Goal: Information Seeking & Learning: Learn about a topic

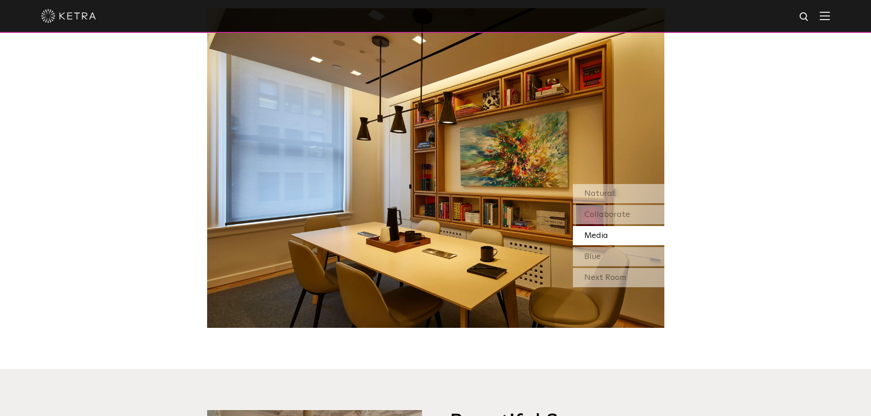
scroll to position [823, 0]
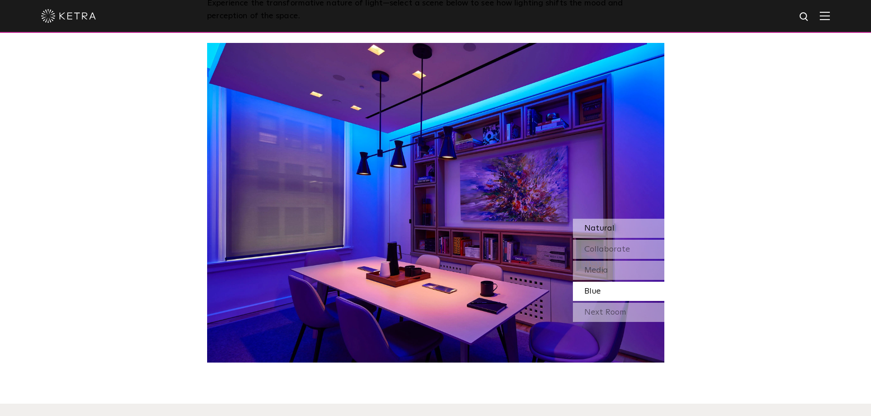
click at [650, 228] on div "Natural" at bounding box center [618, 228] width 91 height 19
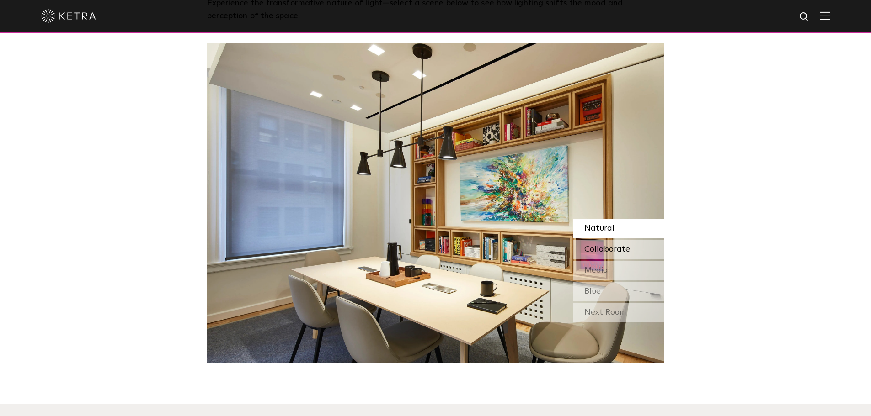
click at [635, 255] on div "Collaborate" at bounding box center [618, 249] width 91 height 19
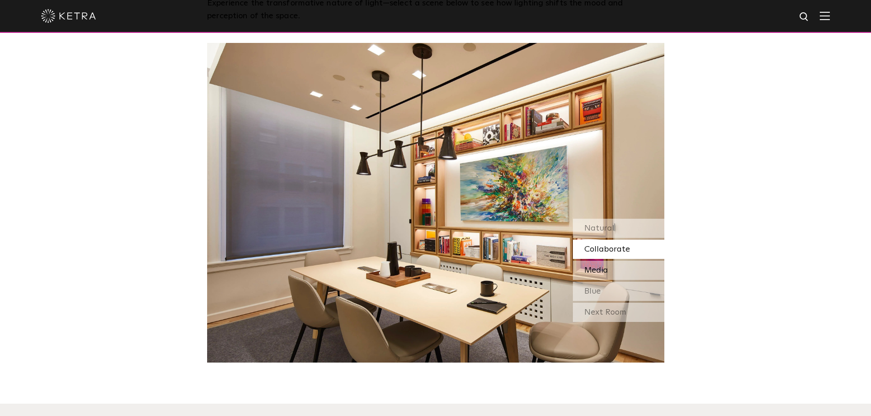
click at [625, 277] on div "Media" at bounding box center [618, 270] width 91 height 19
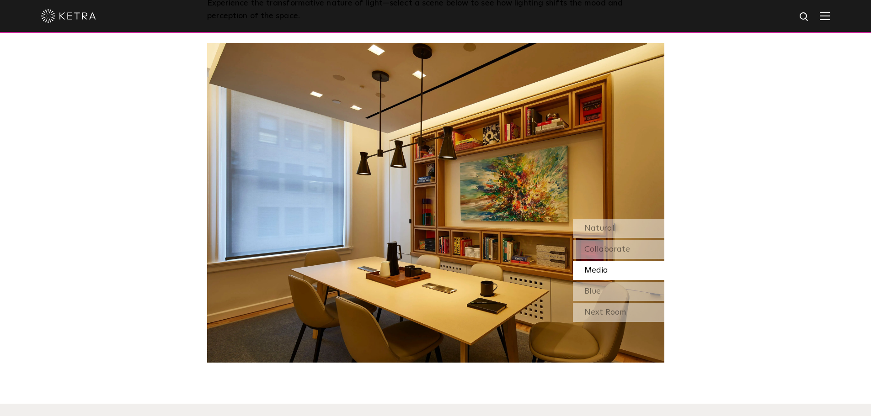
click at [631, 239] on div "Natural Collaborate Media Blue" at bounding box center [618, 260] width 91 height 82
click at [630, 233] on div "Natural" at bounding box center [618, 228] width 91 height 19
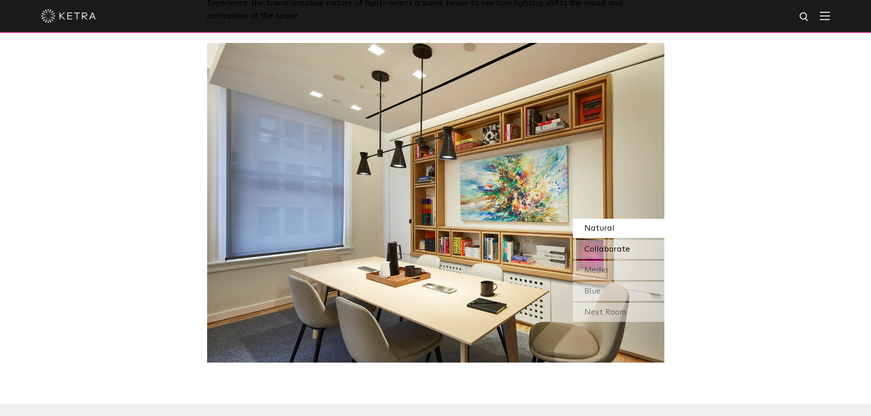
click at [628, 250] on span "Collaborate" at bounding box center [607, 249] width 46 height 8
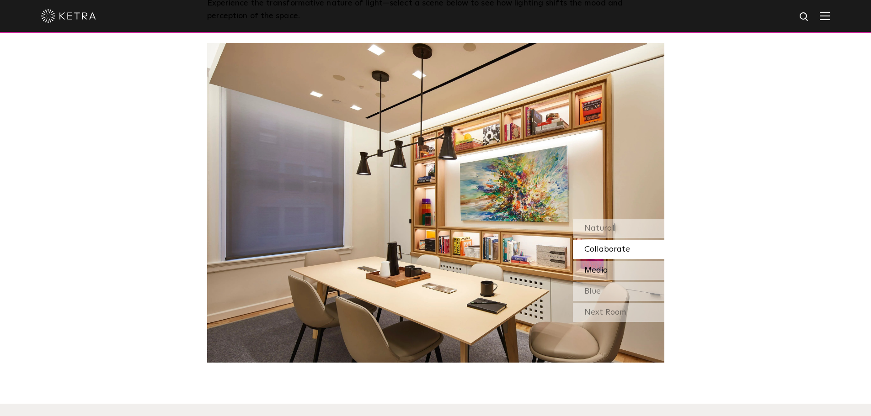
click at [624, 263] on div "Media" at bounding box center [618, 270] width 91 height 19
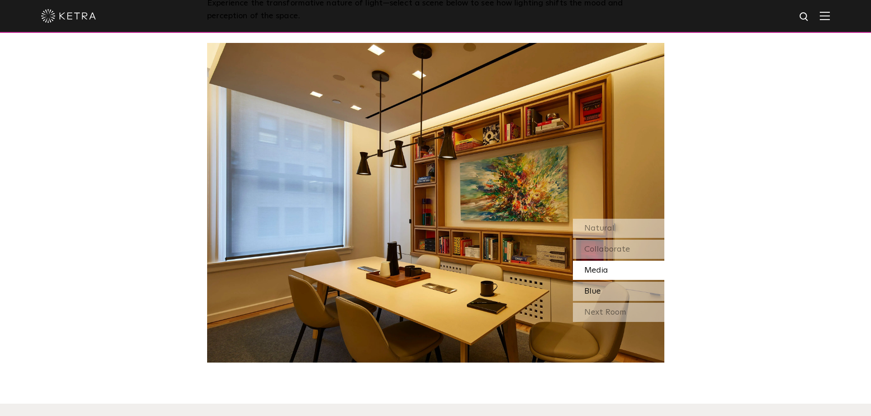
click at [609, 286] on div "Blue" at bounding box center [618, 291] width 91 height 19
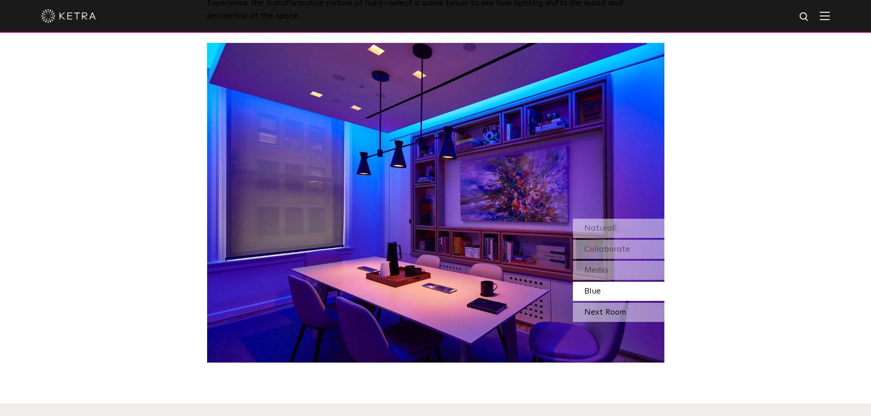
click at [641, 316] on div "Next Room" at bounding box center [618, 312] width 91 height 19
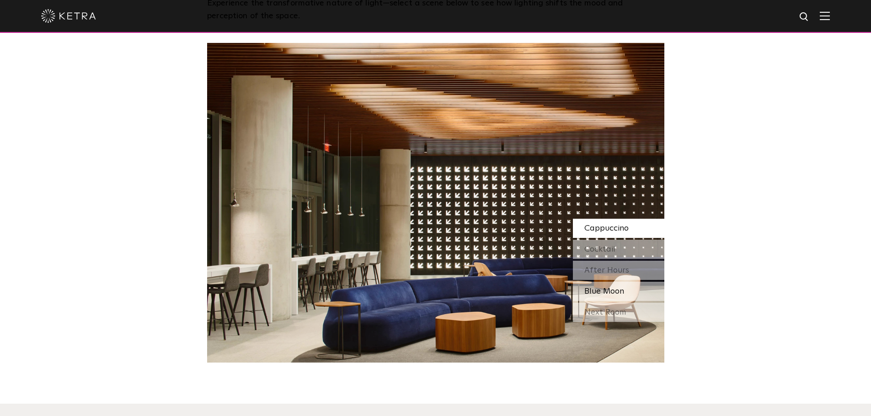
click at [634, 297] on div "Blue Moon" at bounding box center [618, 291] width 91 height 19
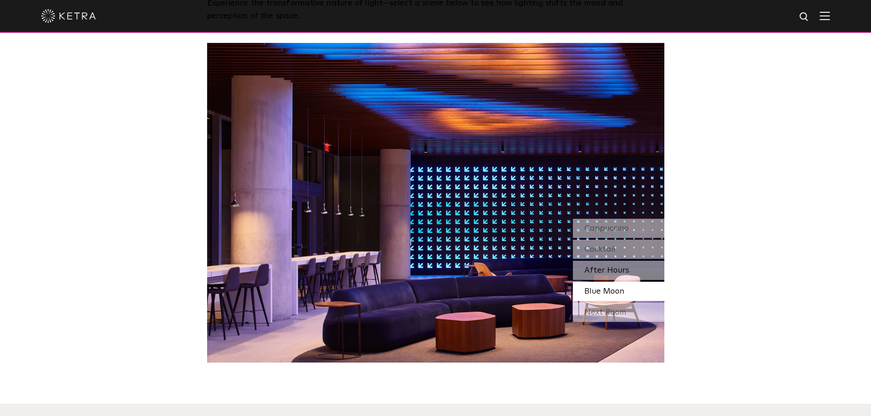
click at [632, 271] on div "After Hours" at bounding box center [618, 270] width 91 height 19
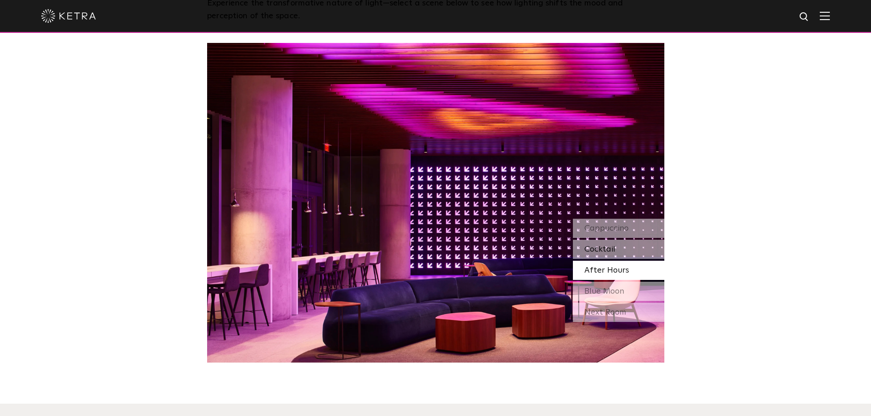
click at [633, 254] on div "Cocktail" at bounding box center [618, 249] width 91 height 19
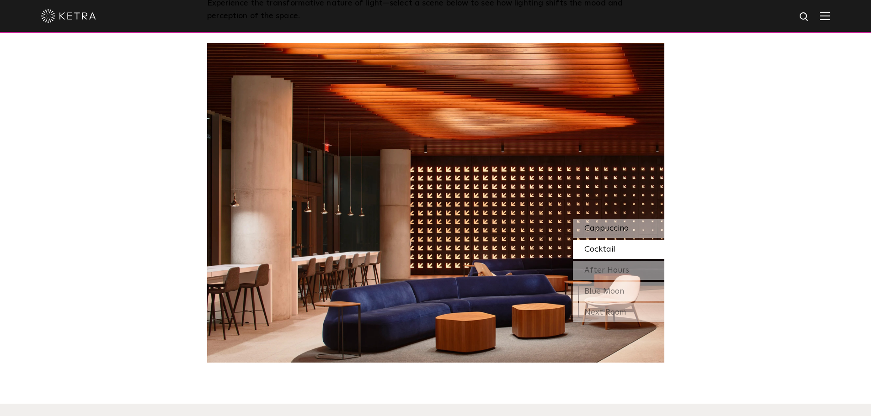
click at [654, 220] on div "Cappuccino" at bounding box center [618, 228] width 91 height 19
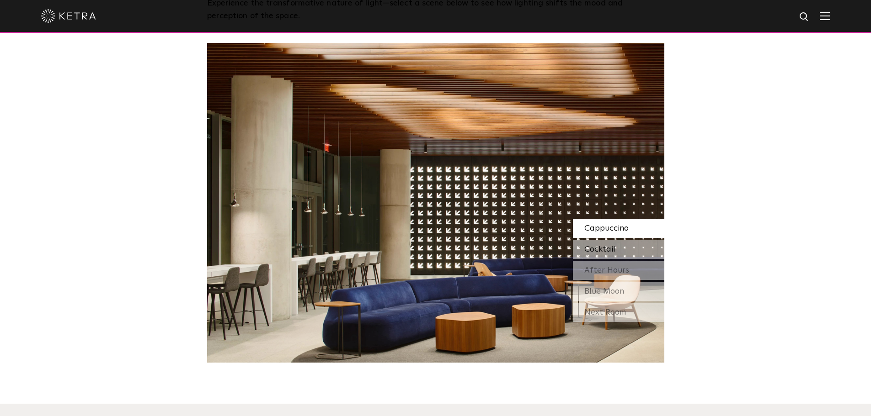
click at [612, 254] on span "Cocktail" at bounding box center [599, 249] width 31 height 8
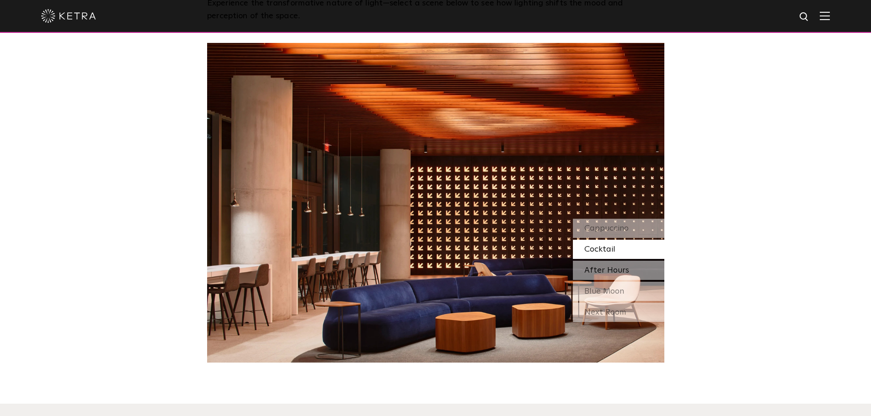
click at [600, 271] on span "After Hours" at bounding box center [606, 270] width 45 height 8
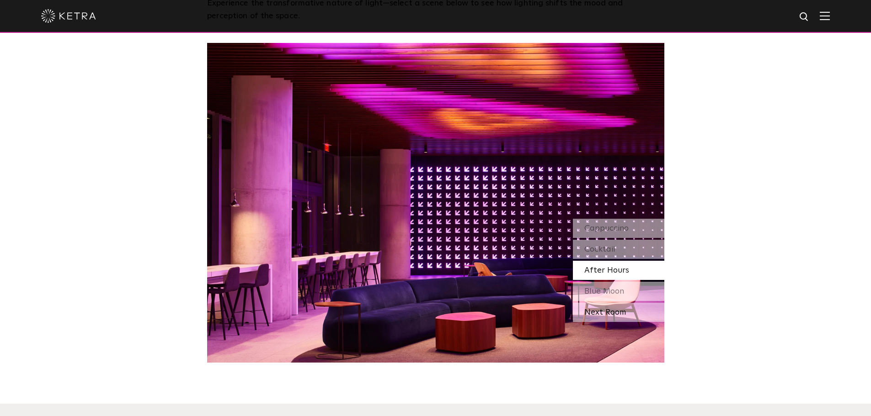
click at [605, 313] on div "Next Room" at bounding box center [618, 312] width 91 height 19
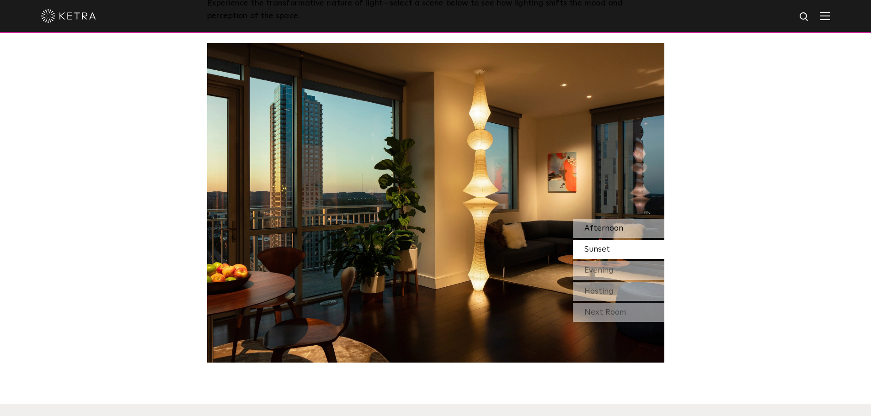
click at [615, 227] on span "Afternoon" at bounding box center [603, 228] width 39 height 8
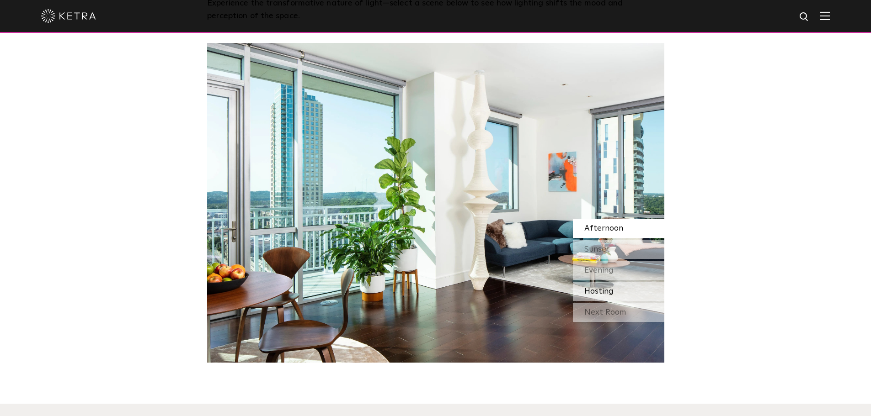
click at [607, 293] on span "Hosting" at bounding box center [598, 291] width 29 height 8
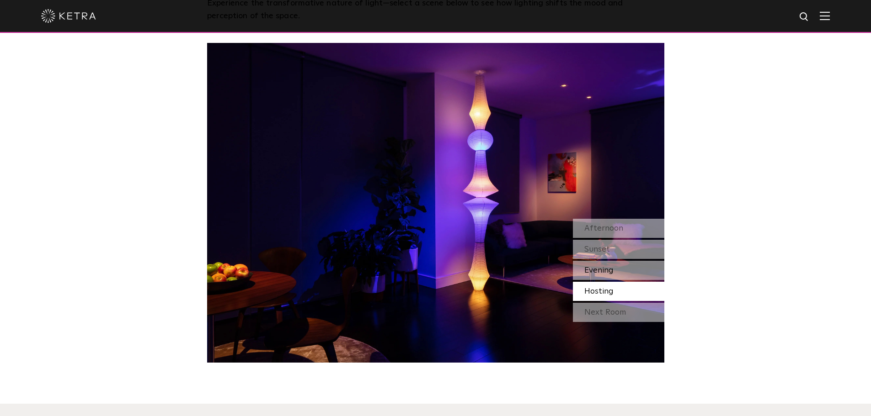
click at [606, 269] on span "Evening" at bounding box center [598, 270] width 29 height 8
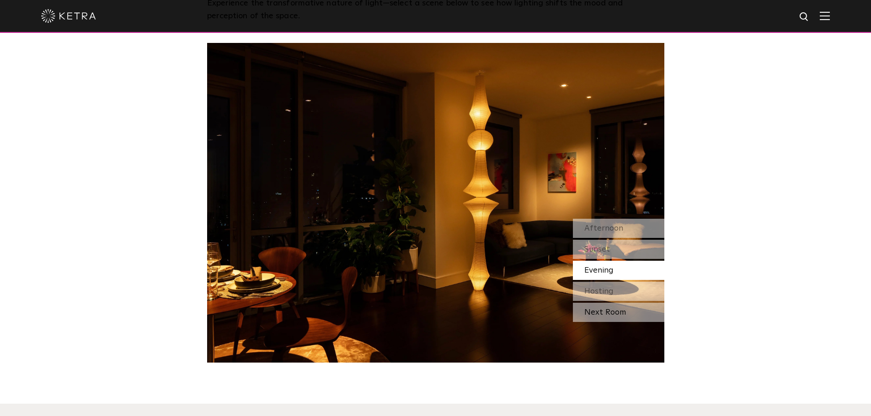
click at [602, 305] on div "Next Room" at bounding box center [618, 312] width 91 height 19
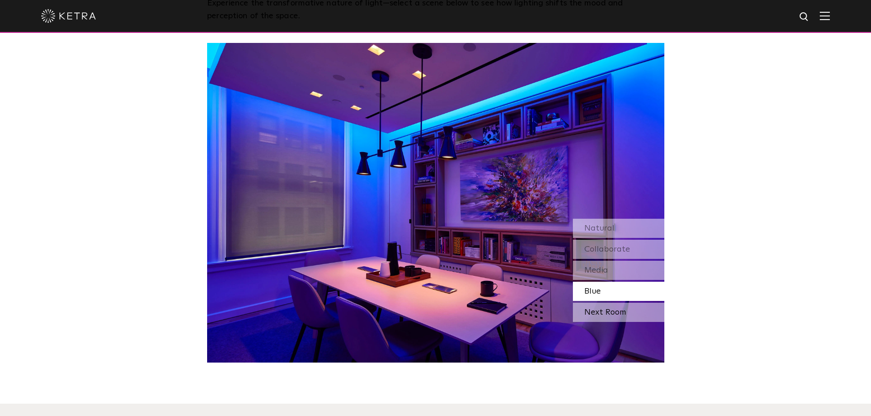
click at [599, 317] on div "Next Room" at bounding box center [618, 312] width 91 height 19
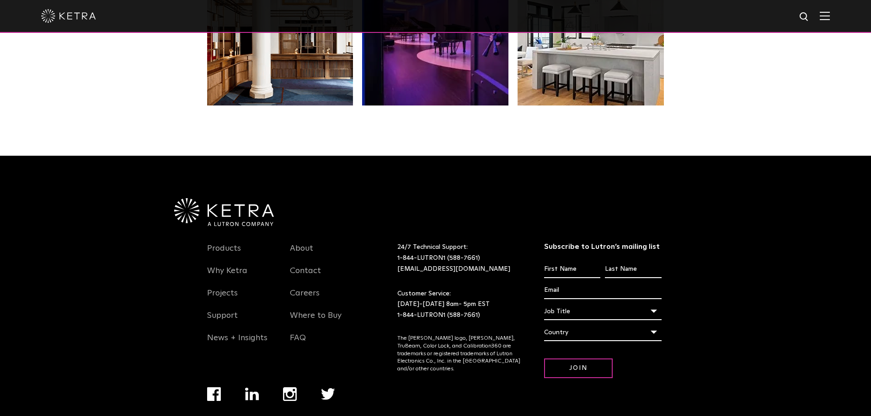
scroll to position [1922, 0]
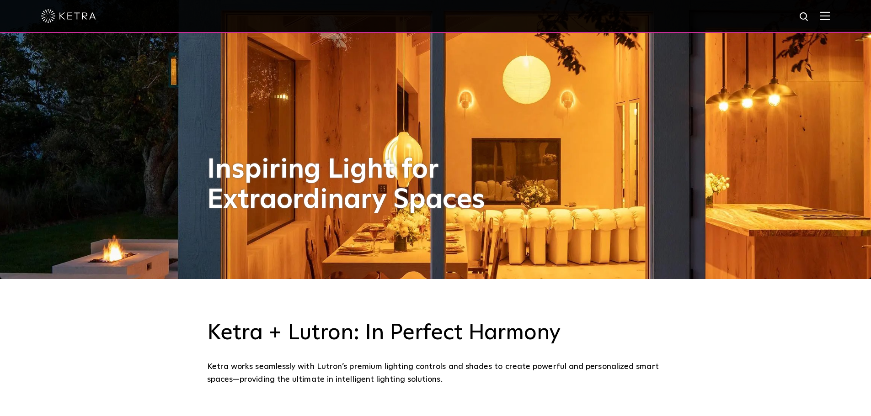
scroll to position [131, 0]
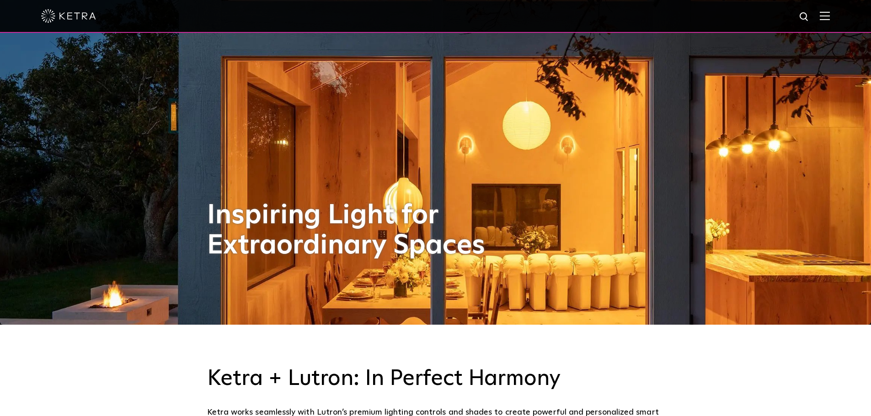
click at [326, 181] on div "Inspiring Light for Extraordinary Spaces" at bounding box center [435, 117] width 457 height 416
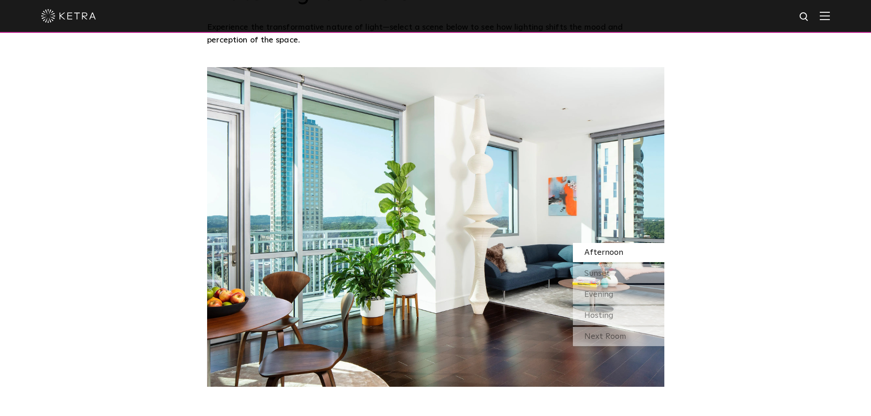
scroll to position [780, 0]
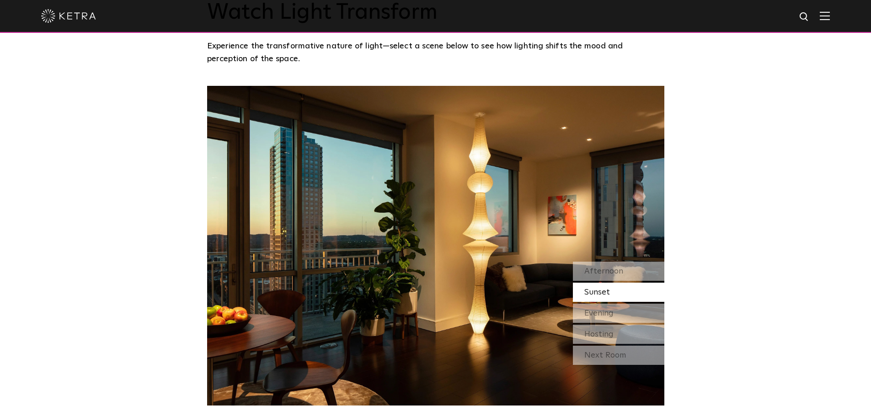
click at [828, 21] on div at bounding box center [435, 16] width 788 height 32
click at [830, 17] on img at bounding box center [824, 15] width 10 height 9
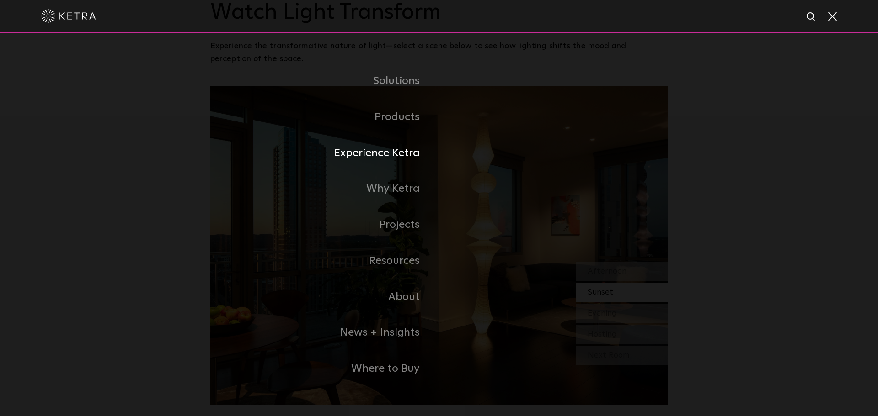
click at [393, 160] on link "Experience Ketra" at bounding box center [324, 153] width 229 height 36
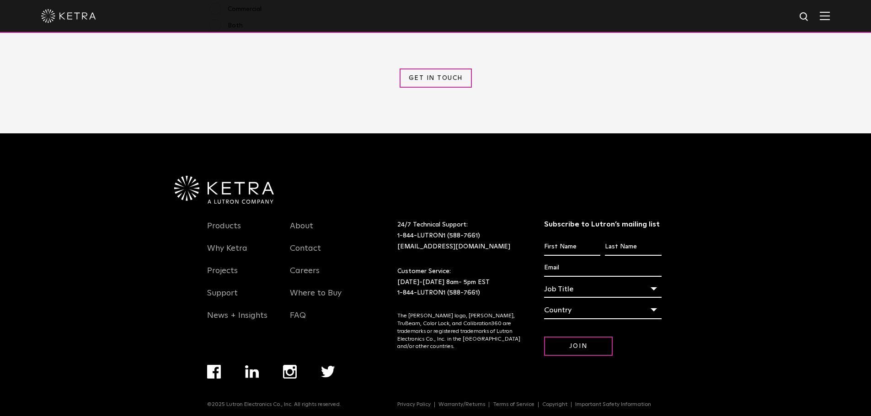
scroll to position [1180, 0]
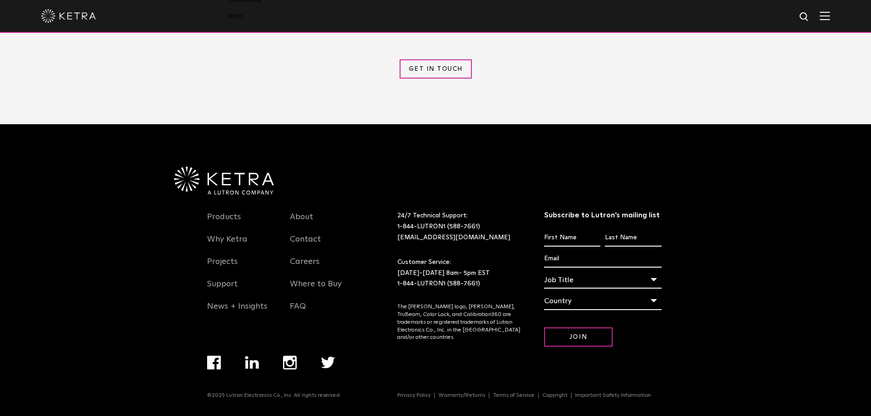
click at [830, 16] on img at bounding box center [824, 15] width 10 height 9
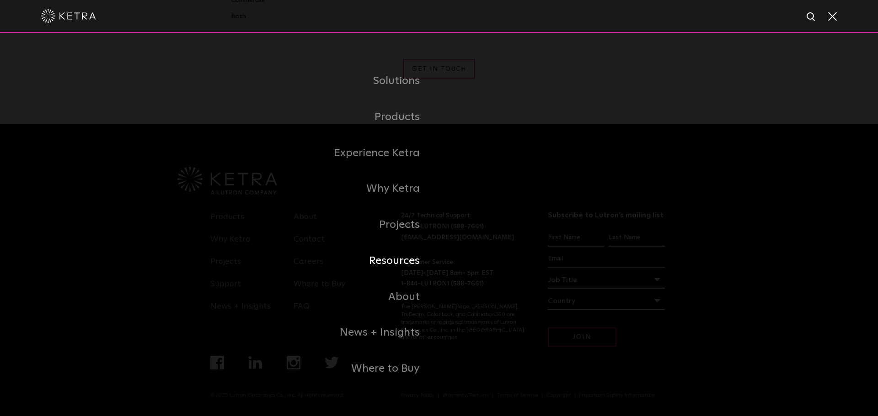
click at [402, 264] on link "Resources" at bounding box center [324, 261] width 229 height 36
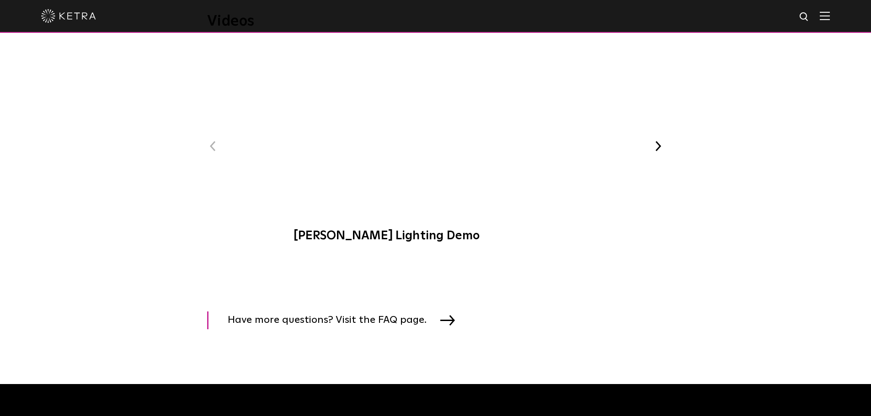
scroll to position [1143, 0]
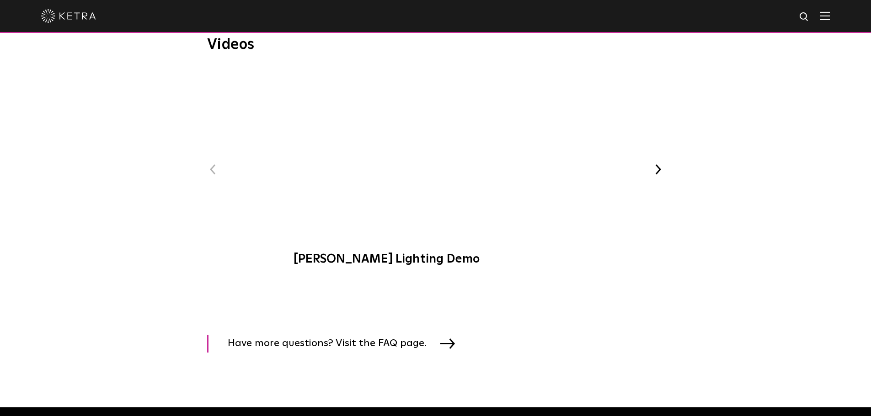
click at [830, 11] on div at bounding box center [435, 16] width 788 height 32
click at [828, 23] on div at bounding box center [435, 16] width 788 height 32
click at [655, 191] on div "Previous Ketra Lighting Demo Ketra at C-CAP Benefit WELL-Certified: Delos HQ Ke…" at bounding box center [435, 172] width 457 height 208
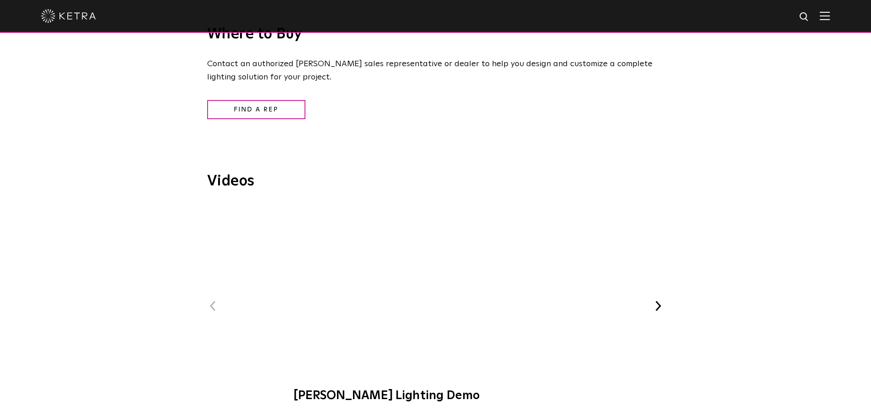
scroll to position [868, 0]
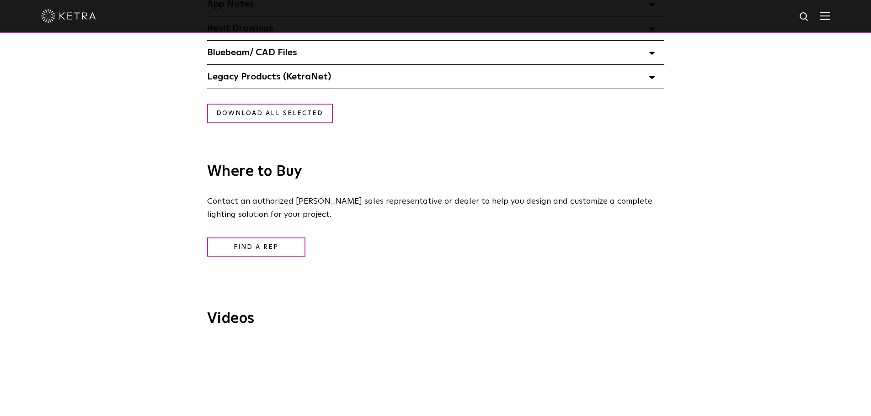
click at [829, 16] on img at bounding box center [824, 15] width 10 height 9
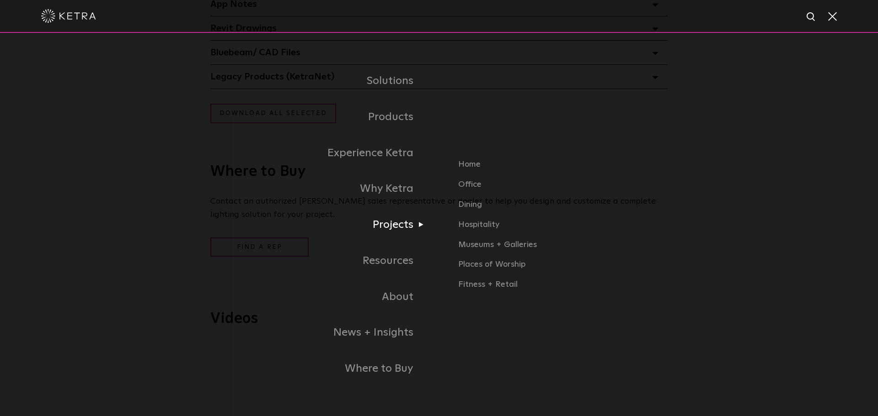
click at [404, 227] on link "Projects" at bounding box center [286, 225] width 306 height 36
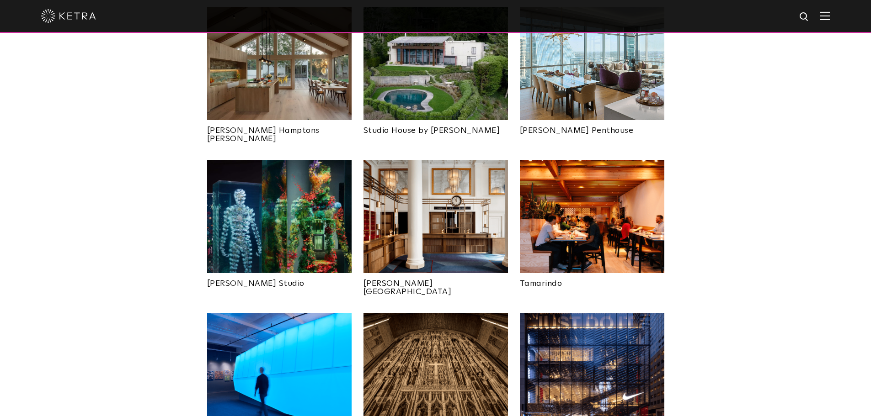
scroll to position [548, 0]
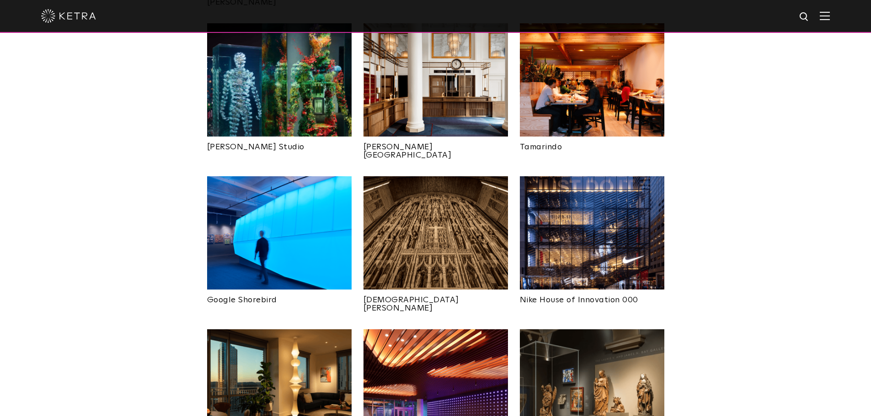
click at [293, 224] on img at bounding box center [279, 232] width 144 height 113
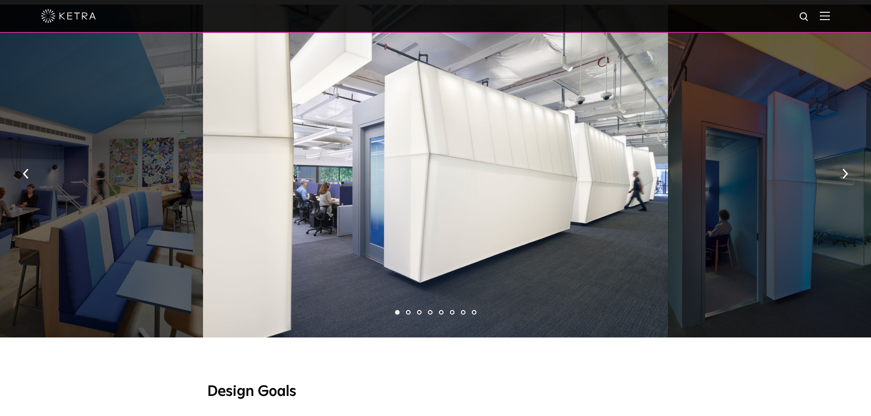
scroll to position [503, 0]
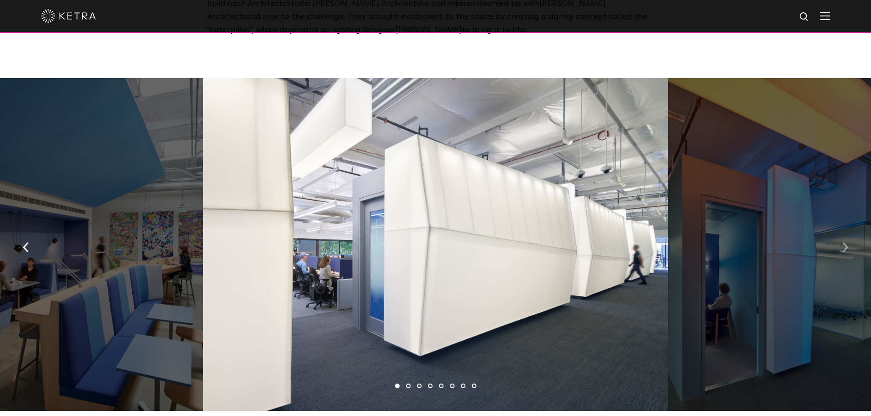
click at [846, 243] on img "button" at bounding box center [845, 248] width 6 height 10
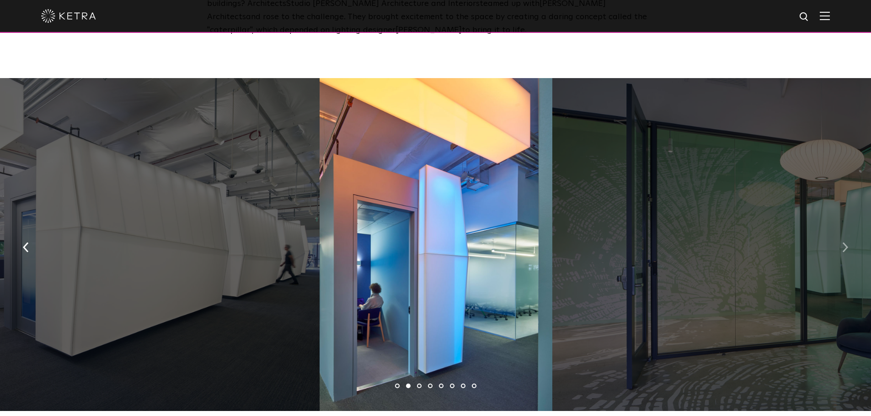
click at [846, 243] on img "button" at bounding box center [845, 248] width 6 height 10
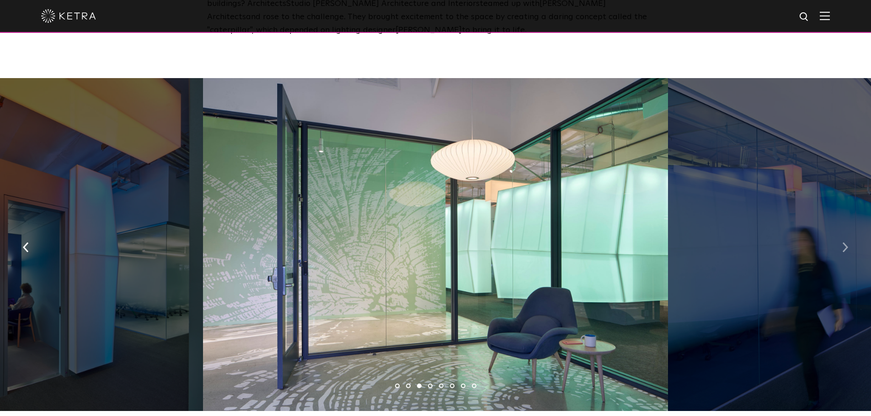
click at [846, 243] on img "button" at bounding box center [845, 248] width 6 height 10
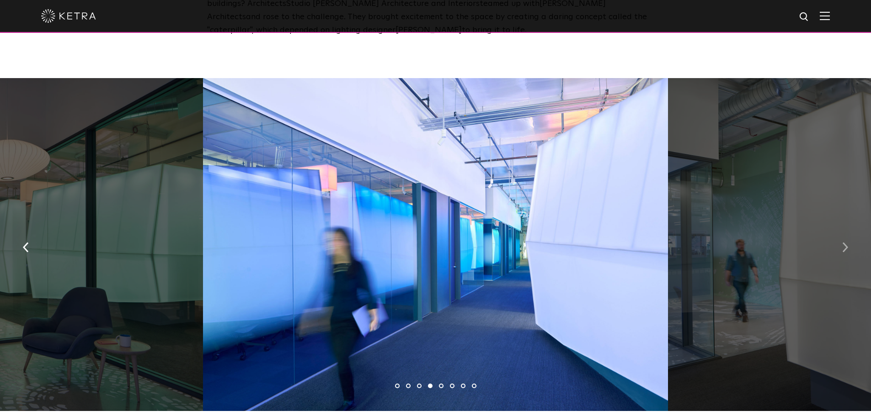
click at [846, 243] on img "button" at bounding box center [845, 248] width 6 height 10
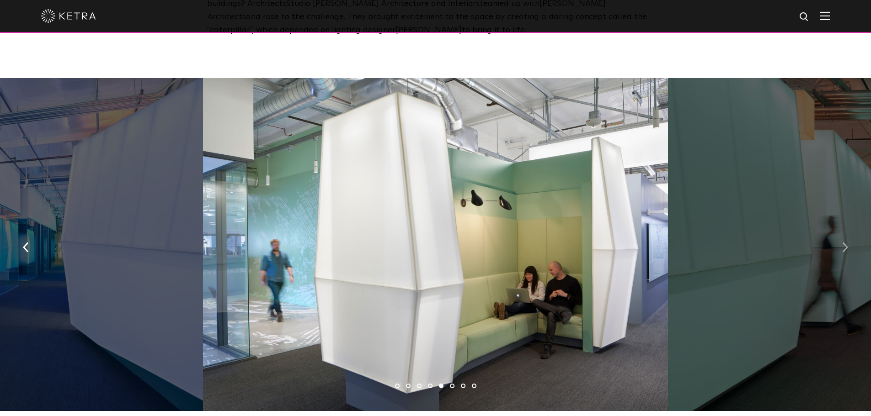
click at [846, 243] on img "button" at bounding box center [845, 248] width 6 height 10
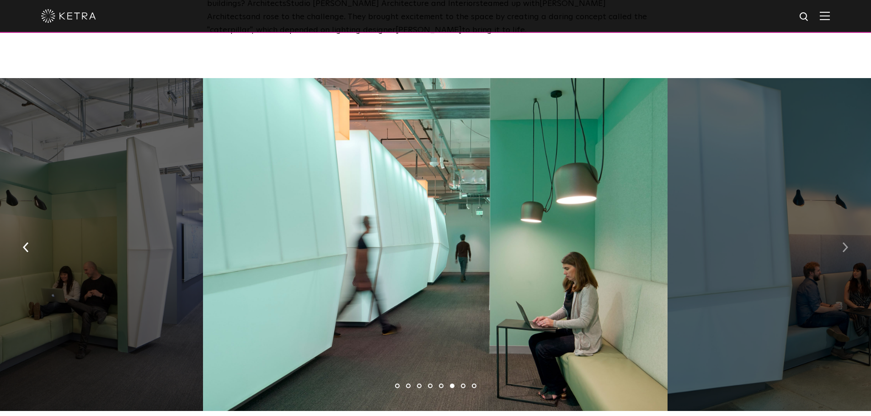
click at [846, 243] on img "button" at bounding box center [845, 248] width 6 height 10
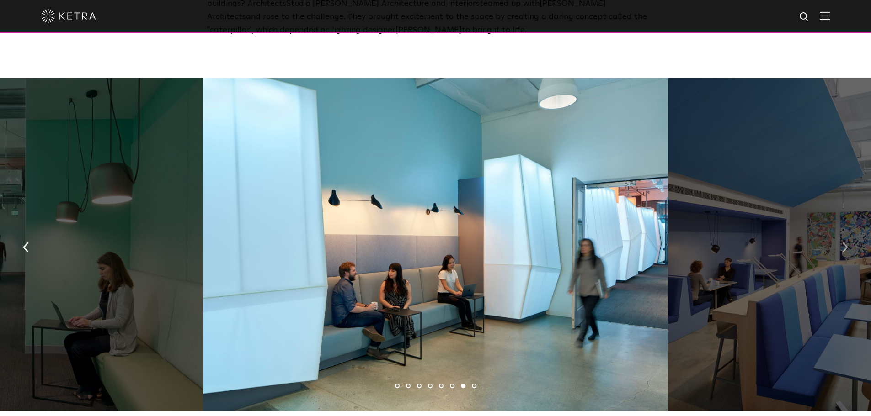
click at [846, 243] on img "button" at bounding box center [845, 248] width 6 height 10
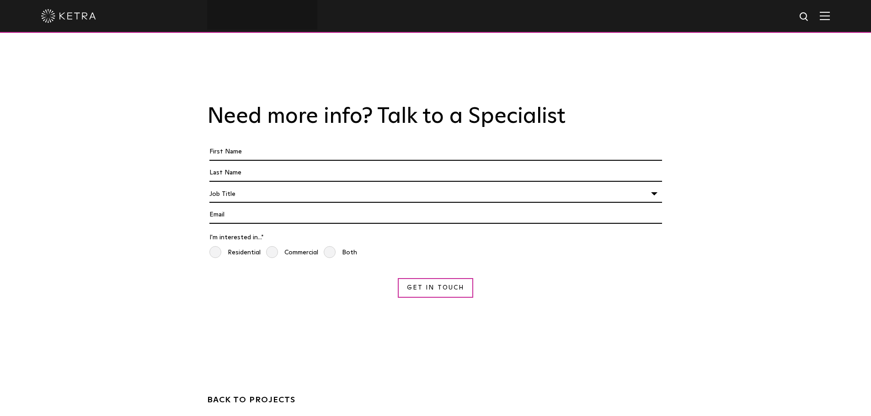
scroll to position [2468, 0]
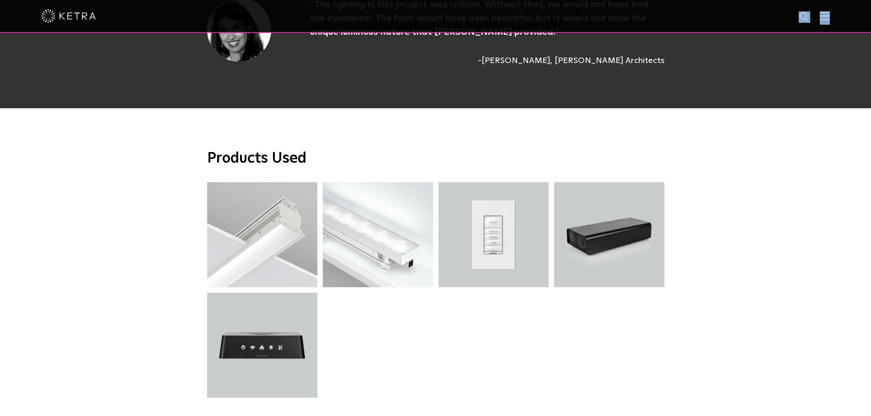
click at [836, 17] on div at bounding box center [435, 16] width 871 height 33
drag, startPoint x: 135, startPoint y: 153, endPoint x: 131, endPoint y: 141, distance: 12.9
click at [134, 150] on div "Products Used L4R Recessed Linear L4R Recessed Linear G2 Linear G2 Linear X2 Ke…" at bounding box center [435, 276] width 871 height 336
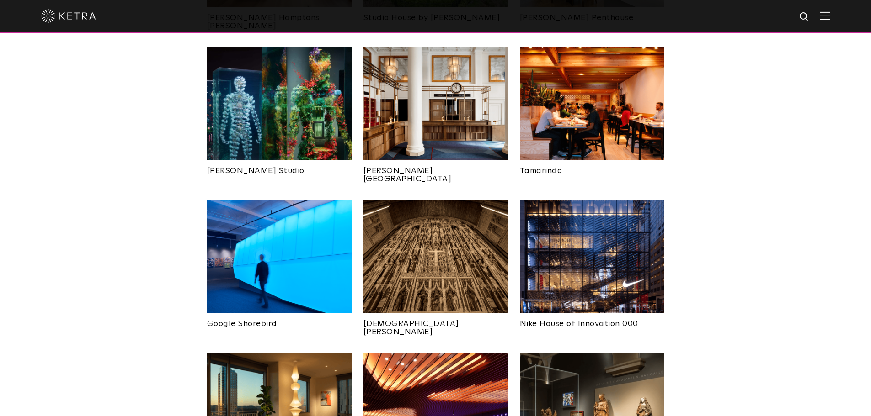
scroll to position [366, 0]
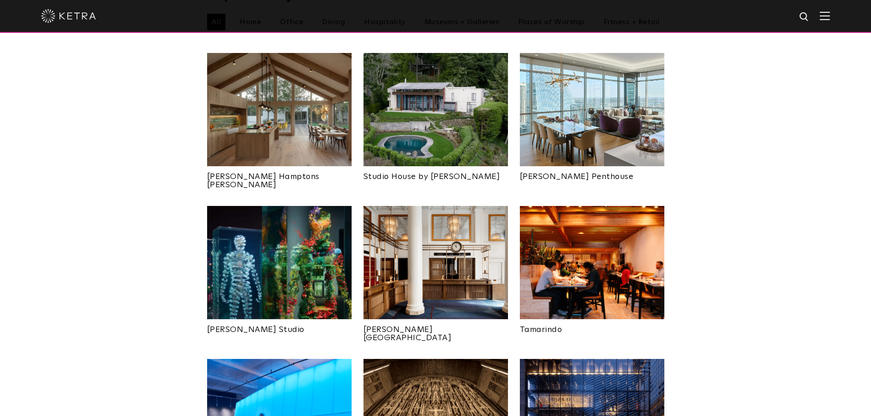
click at [285, 120] on img at bounding box center [279, 109] width 144 height 113
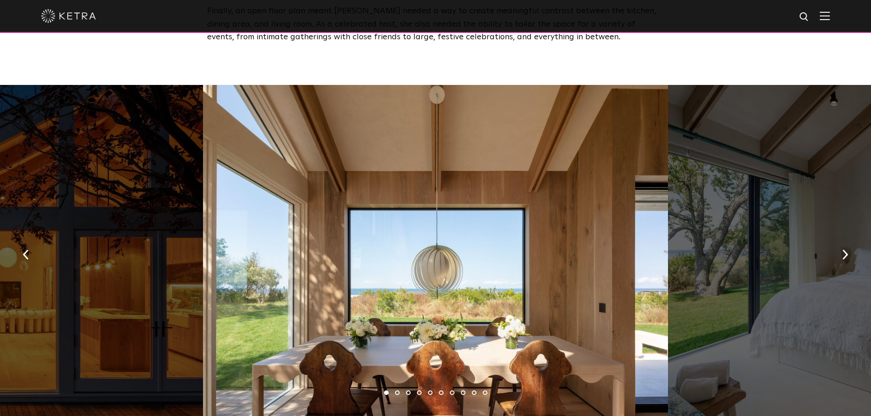
scroll to position [1280, 0]
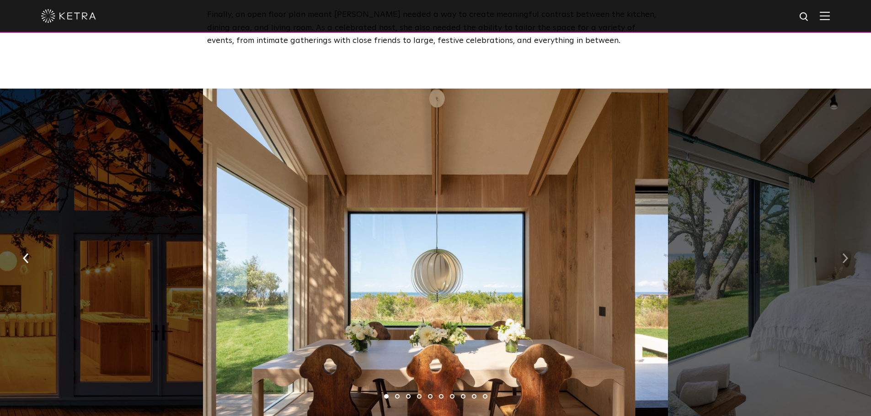
click at [844, 255] on img "button" at bounding box center [845, 258] width 6 height 10
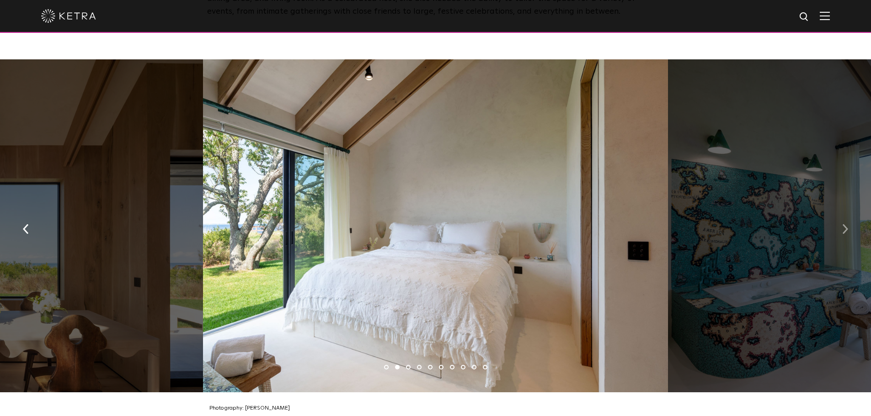
scroll to position [1325, 0]
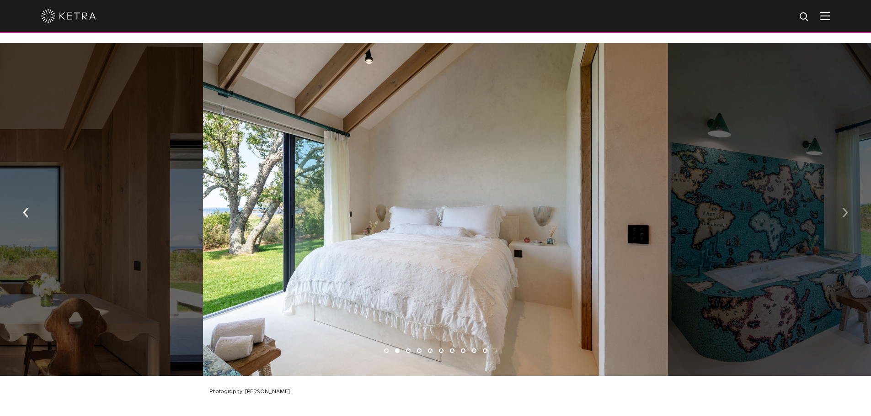
click at [836, 211] on button "button" at bounding box center [845, 212] width 20 height 32
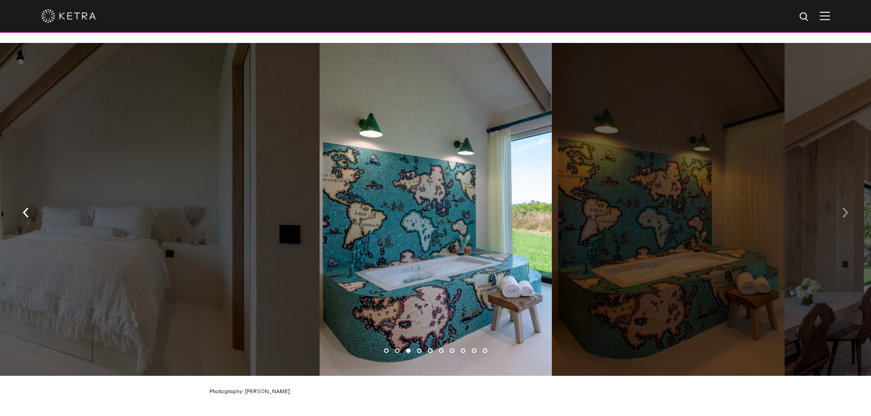
click at [836, 211] on button "button" at bounding box center [845, 212] width 20 height 32
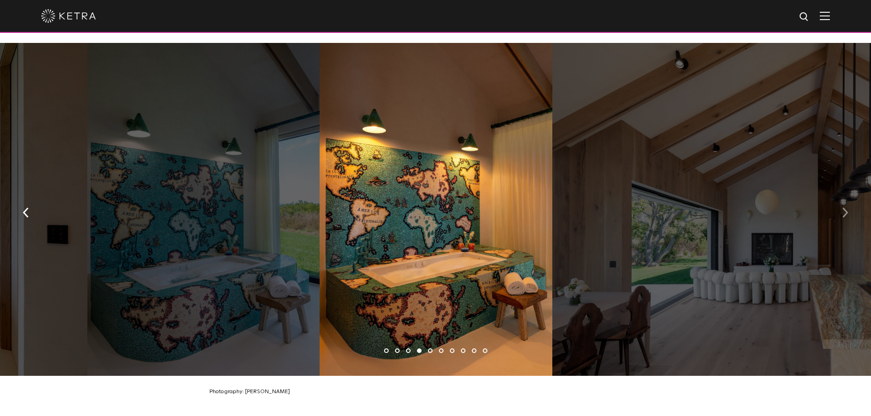
click at [836, 211] on button "button" at bounding box center [845, 212] width 20 height 32
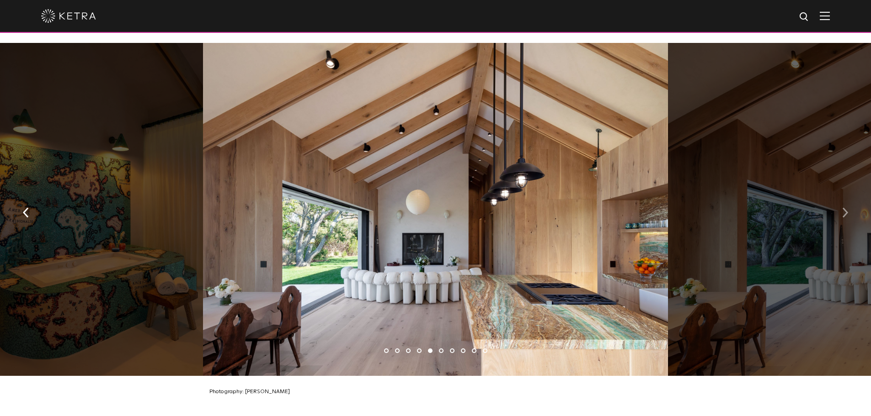
click at [836, 211] on button "button" at bounding box center [845, 212] width 20 height 32
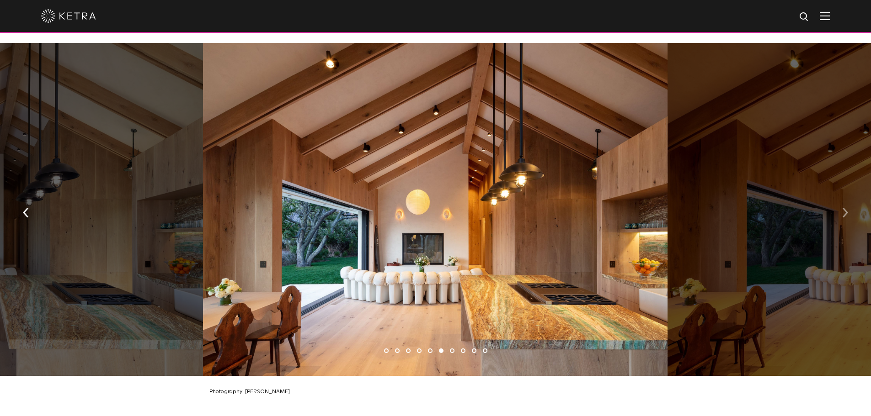
click at [836, 211] on button "button" at bounding box center [845, 212] width 20 height 32
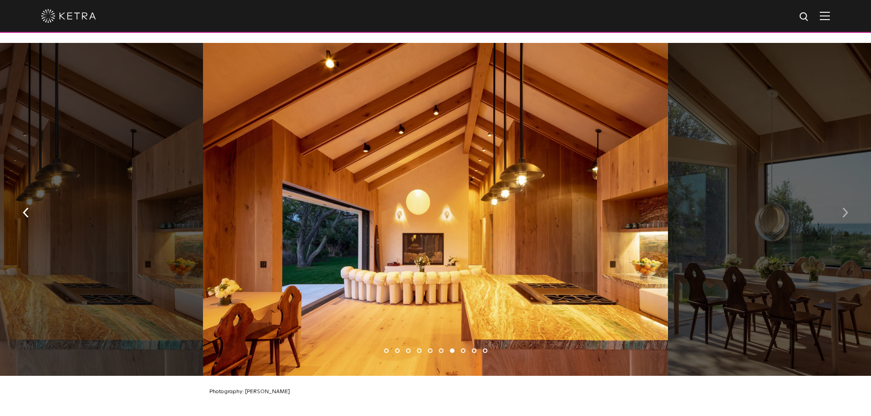
click at [836, 211] on button "button" at bounding box center [845, 212] width 20 height 32
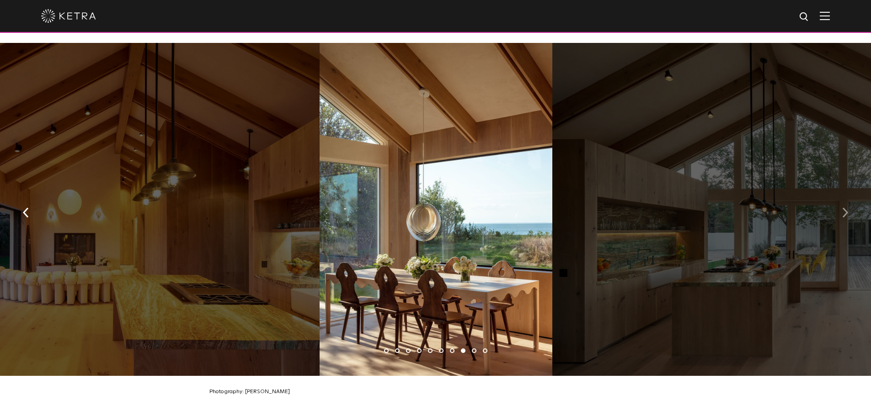
click at [836, 211] on button "button" at bounding box center [845, 212] width 20 height 32
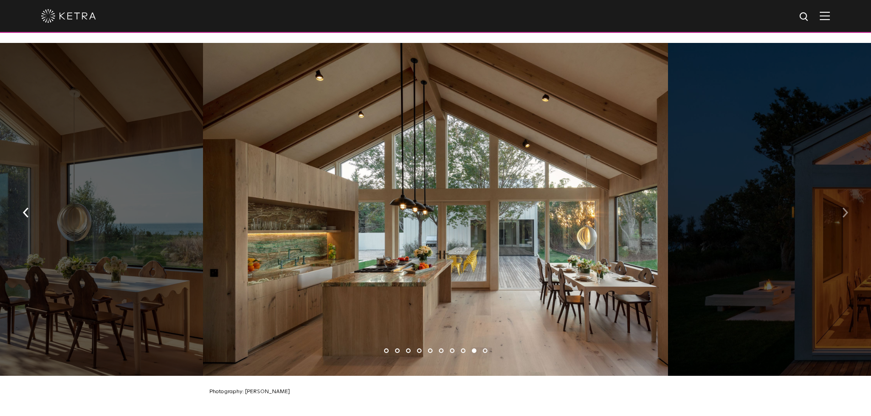
click at [836, 211] on button "button" at bounding box center [845, 212] width 20 height 32
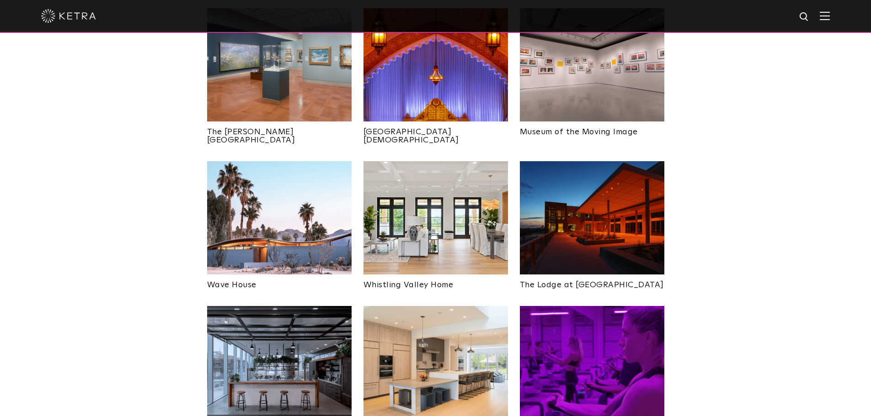
scroll to position [1143, 0]
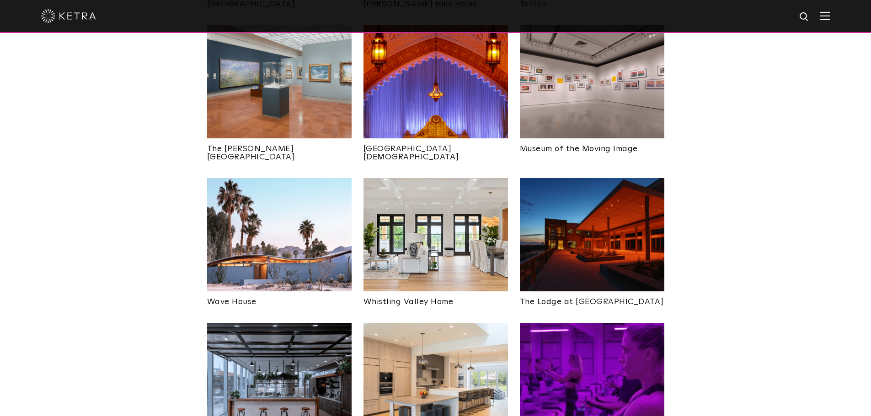
click at [576, 209] on img at bounding box center [592, 234] width 144 height 113
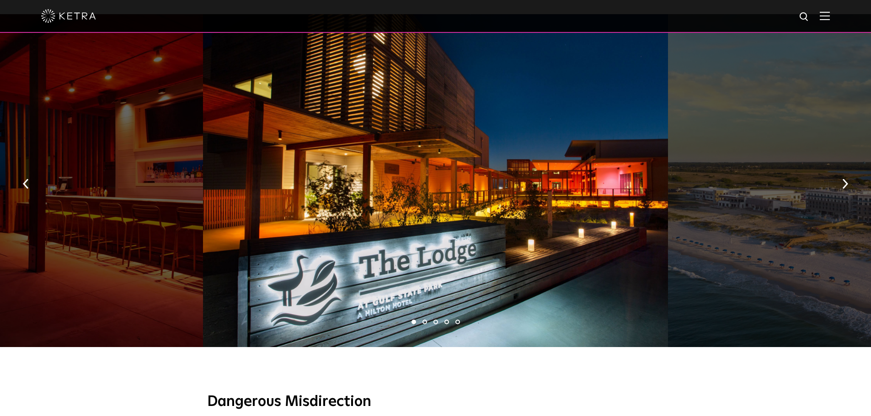
scroll to position [548, 0]
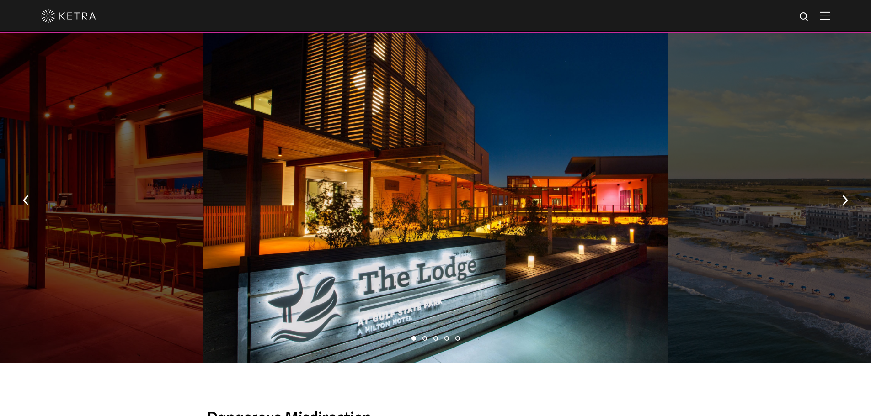
click at [849, 196] on button "button" at bounding box center [845, 200] width 20 height 32
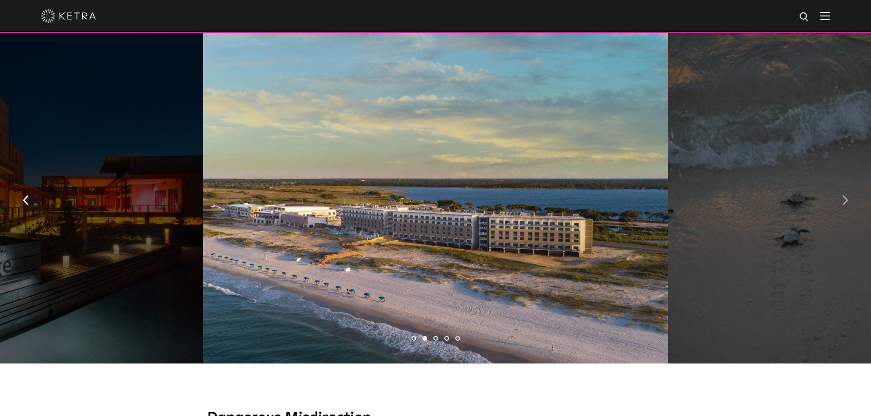
click at [849, 195] on button "button" at bounding box center [845, 200] width 20 height 32
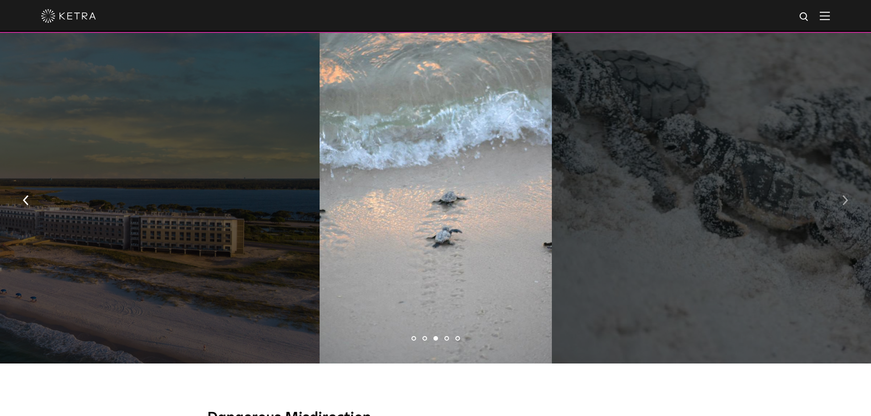
click at [849, 195] on button "button" at bounding box center [845, 200] width 20 height 32
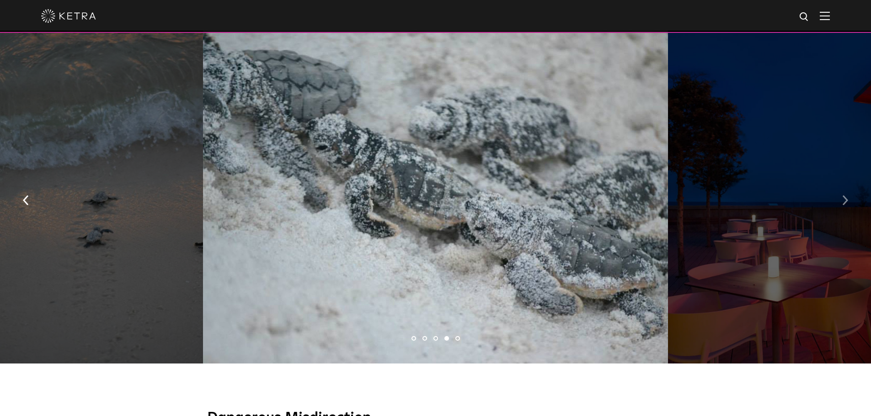
click at [849, 195] on button "button" at bounding box center [845, 200] width 20 height 32
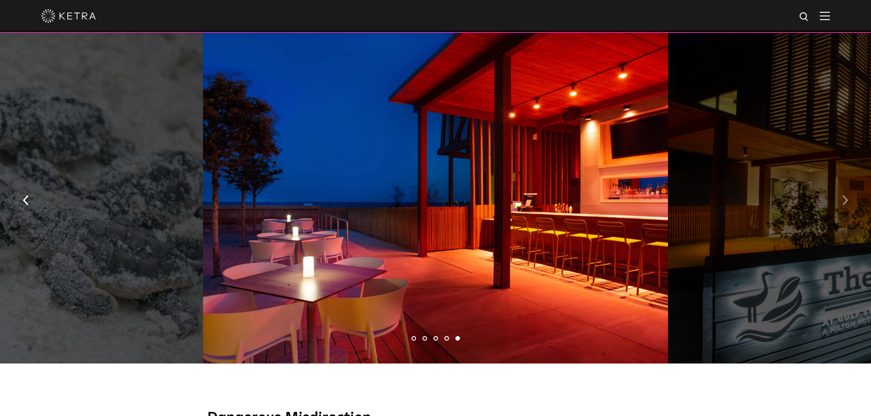
click at [849, 195] on button "button" at bounding box center [845, 200] width 20 height 32
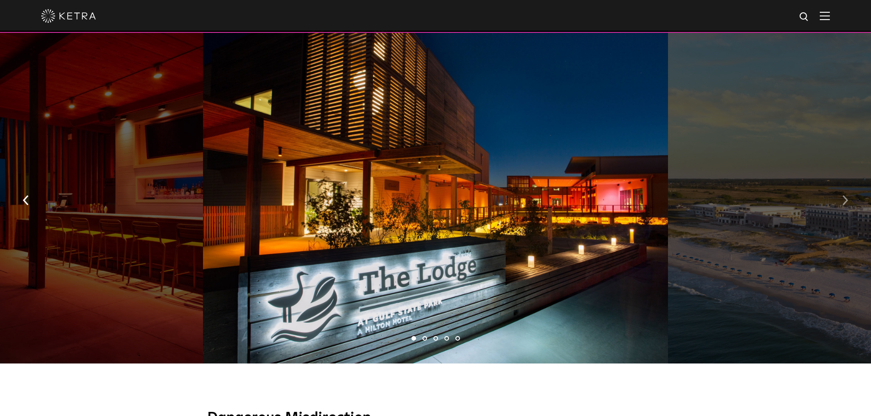
click at [849, 195] on button "button" at bounding box center [845, 200] width 20 height 32
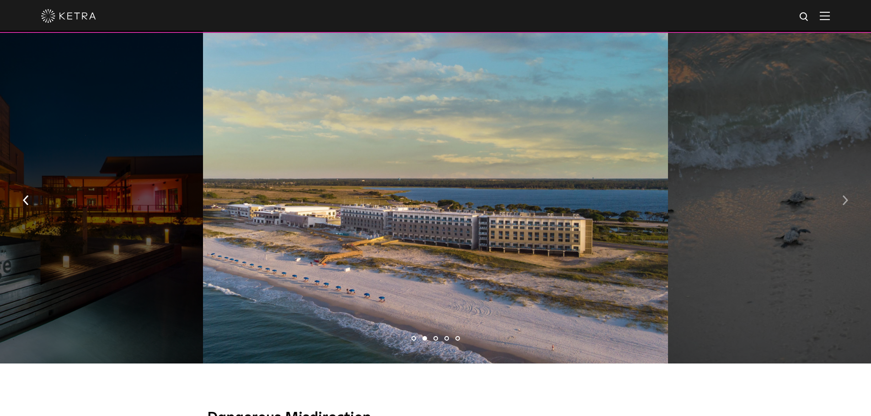
click at [849, 195] on button "button" at bounding box center [845, 200] width 20 height 32
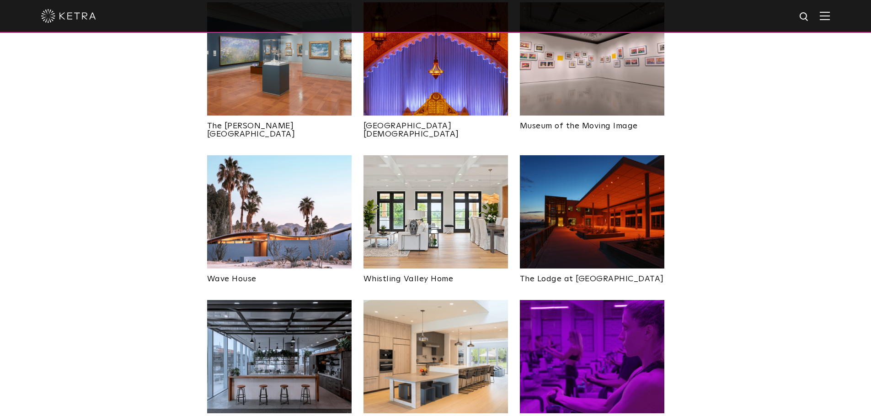
scroll to position [1143, 0]
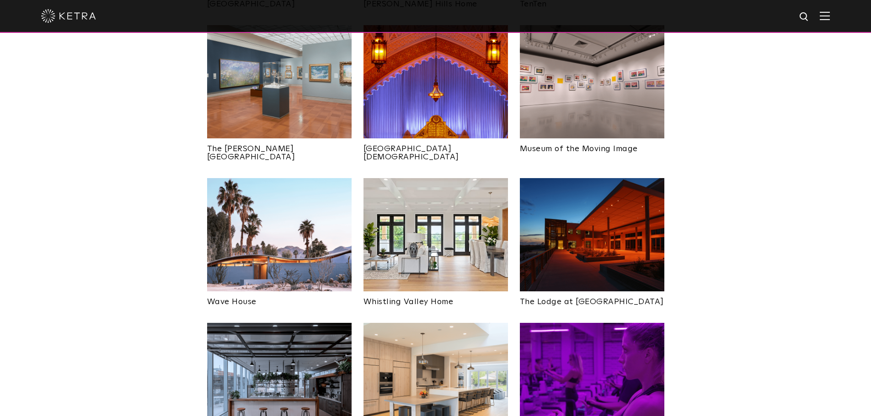
click at [239, 219] on img at bounding box center [279, 234] width 144 height 113
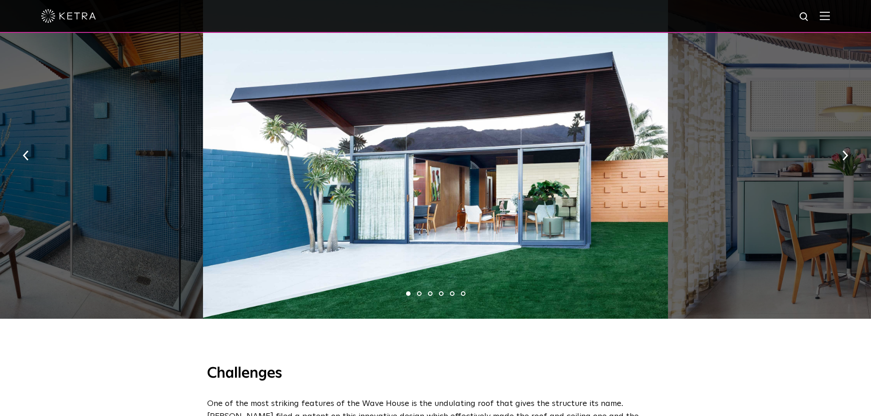
scroll to position [640, 0]
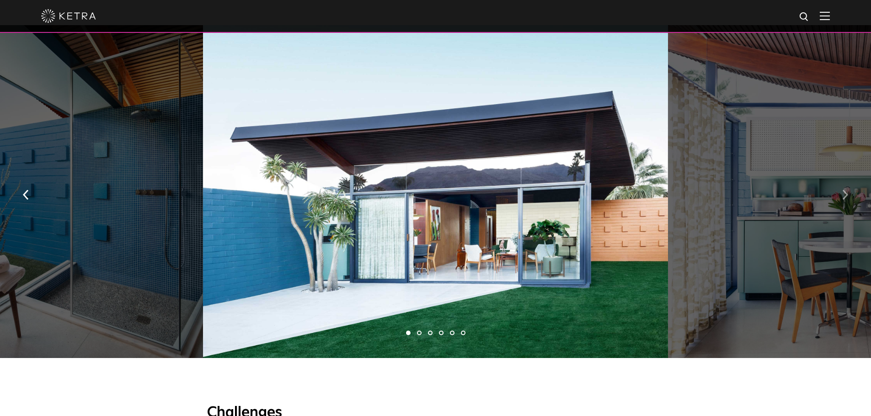
click at [841, 193] on button "button" at bounding box center [845, 194] width 20 height 32
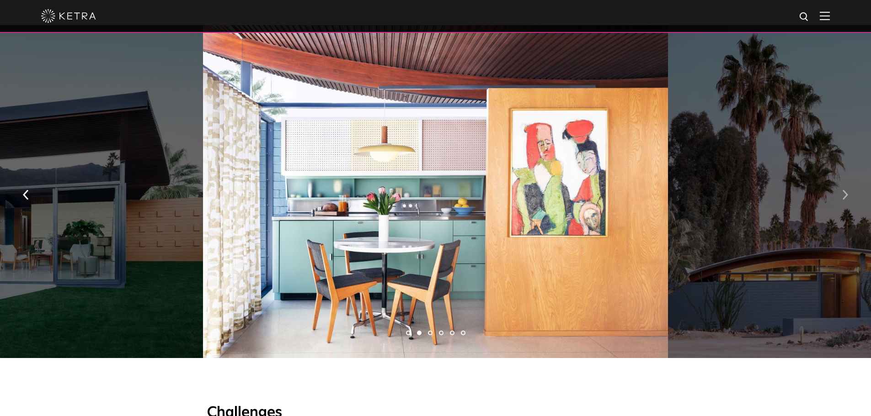
click at [841, 193] on button "button" at bounding box center [845, 194] width 20 height 32
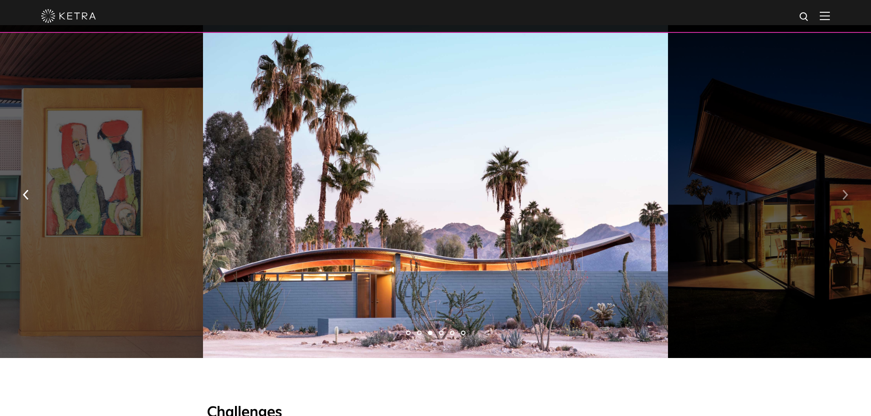
click at [841, 193] on button "button" at bounding box center [845, 194] width 20 height 32
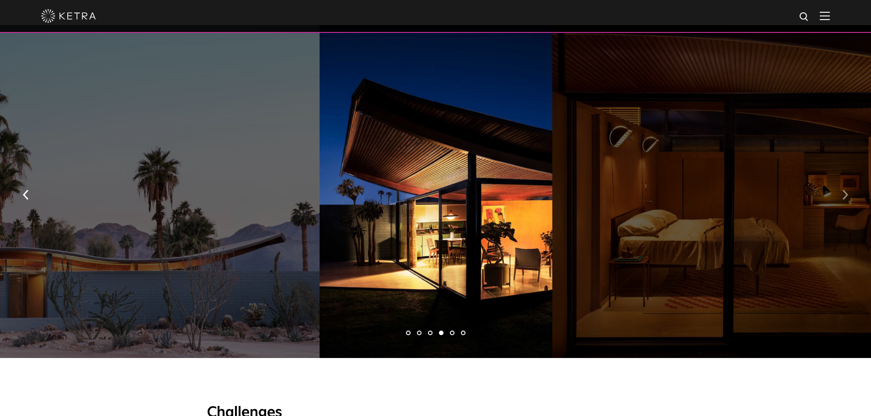
click at [841, 193] on button "button" at bounding box center [845, 194] width 20 height 32
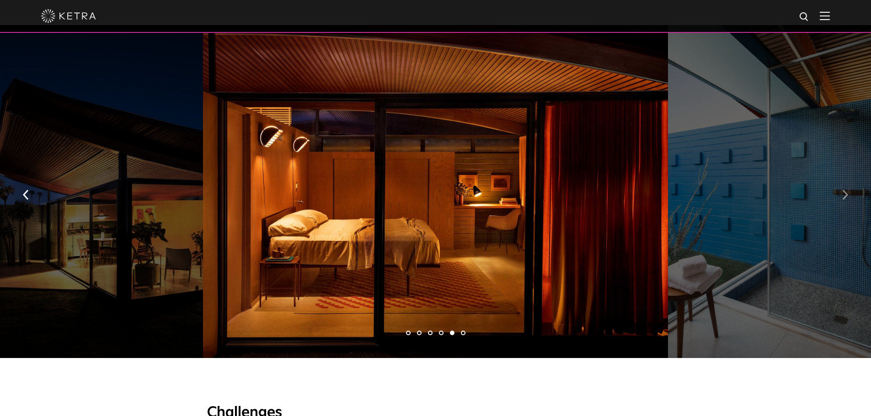
click at [841, 193] on button "button" at bounding box center [845, 194] width 20 height 32
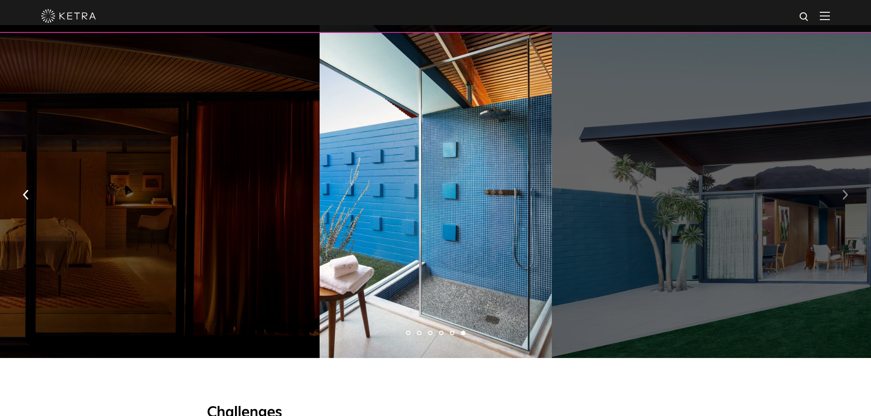
click at [841, 193] on button "button" at bounding box center [845, 194] width 20 height 32
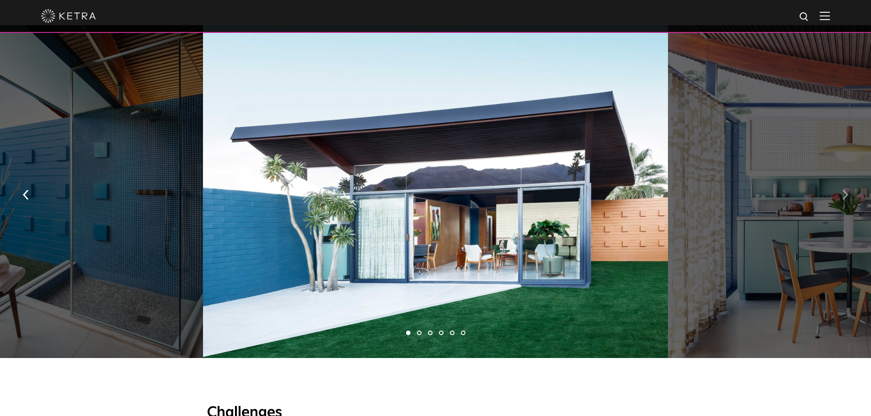
click at [841, 193] on button "button" at bounding box center [845, 194] width 20 height 32
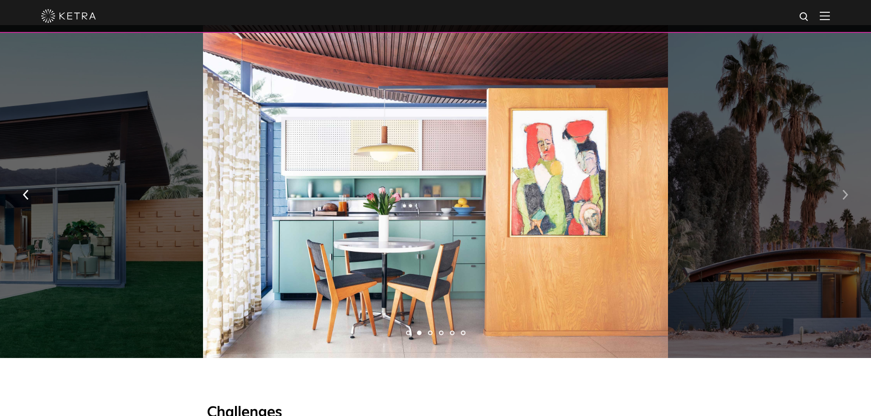
click at [841, 193] on button "button" at bounding box center [845, 194] width 20 height 32
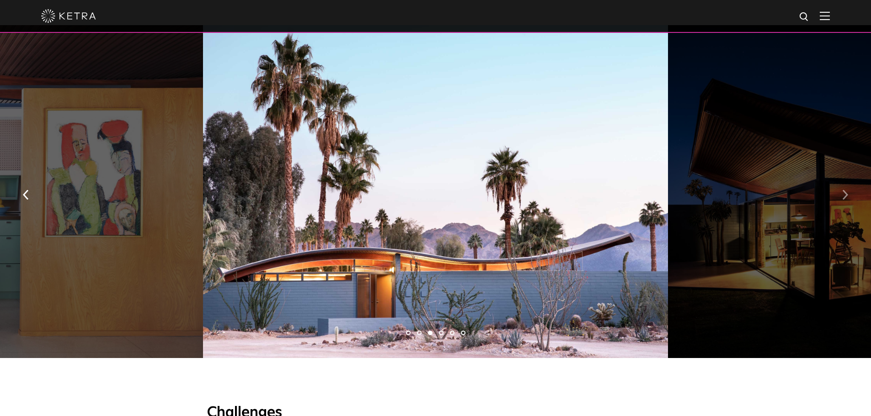
click at [841, 193] on button "button" at bounding box center [845, 194] width 20 height 32
drag, startPoint x: 283, startPoint y: 262, endPoint x: 288, endPoint y: 261, distance: 4.7
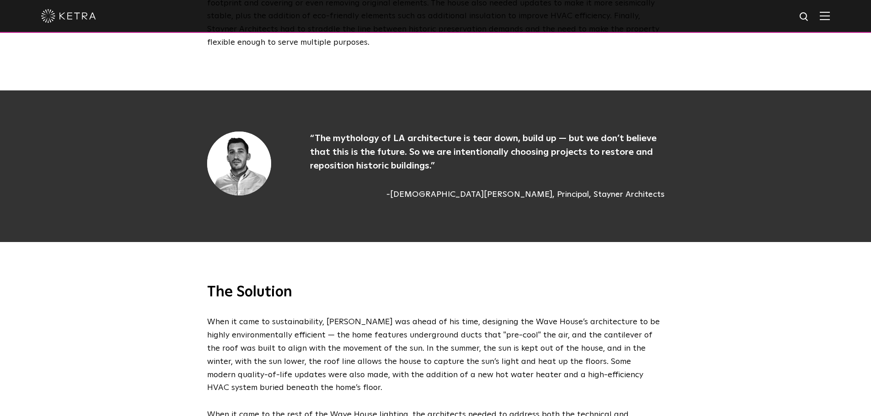
scroll to position [1234, 0]
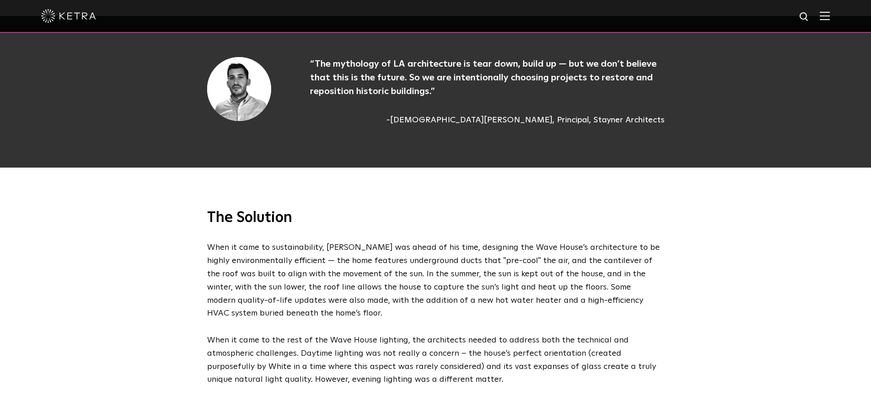
click at [479, 252] on p "When it came to sustainability, Walter S. White was ahead of his time, designin…" at bounding box center [433, 280] width 452 height 79
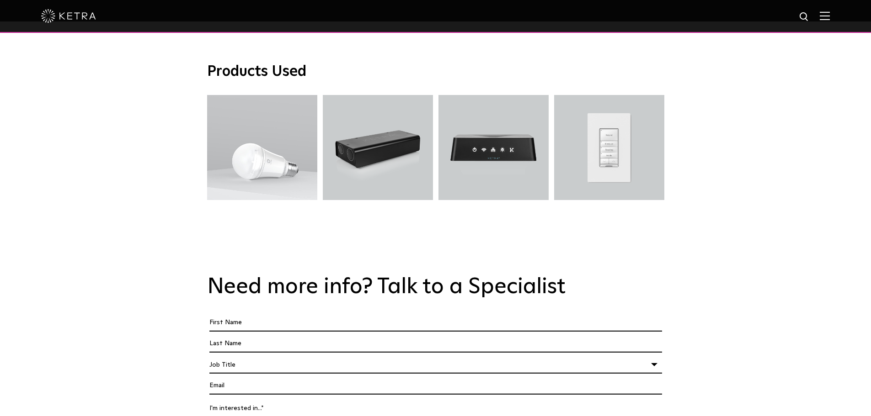
scroll to position [3239, 0]
